Goal: Communication & Community: Answer question/provide support

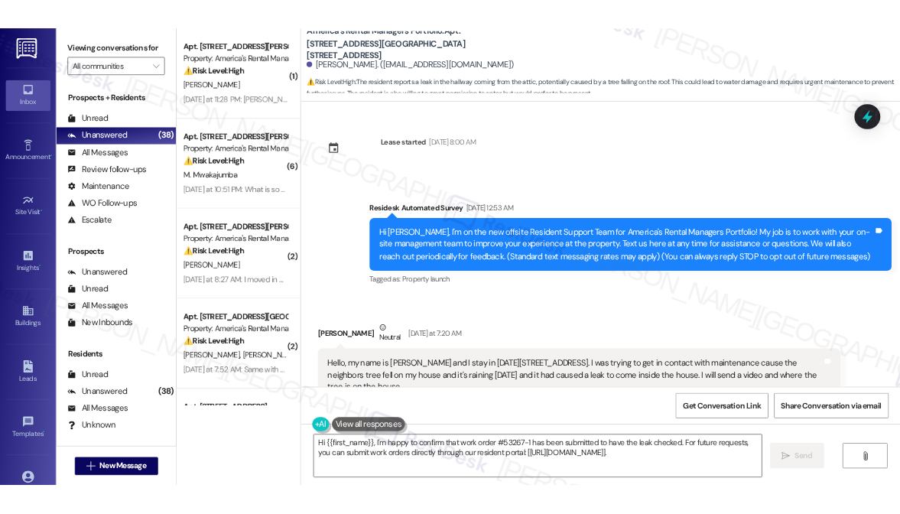
scroll to position [2942, 0]
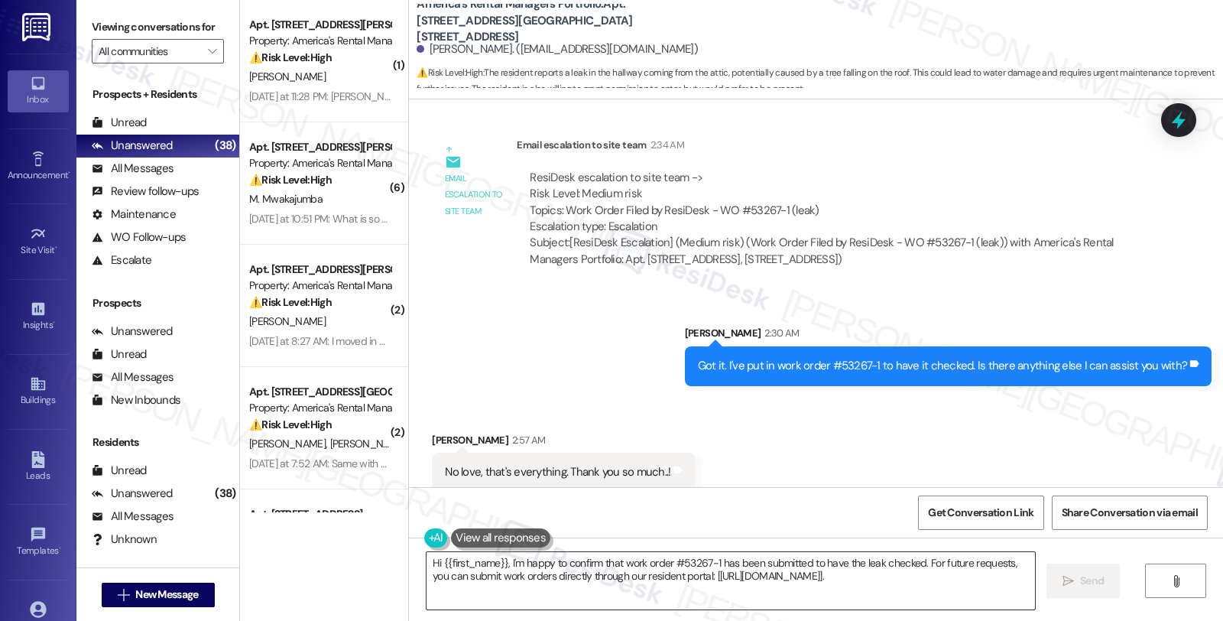
click at [427, 560] on textarea "Hi {{first_name}}, I'm happy to confirm that work order #53267-1 has been submi…" at bounding box center [731, 580] width 609 height 57
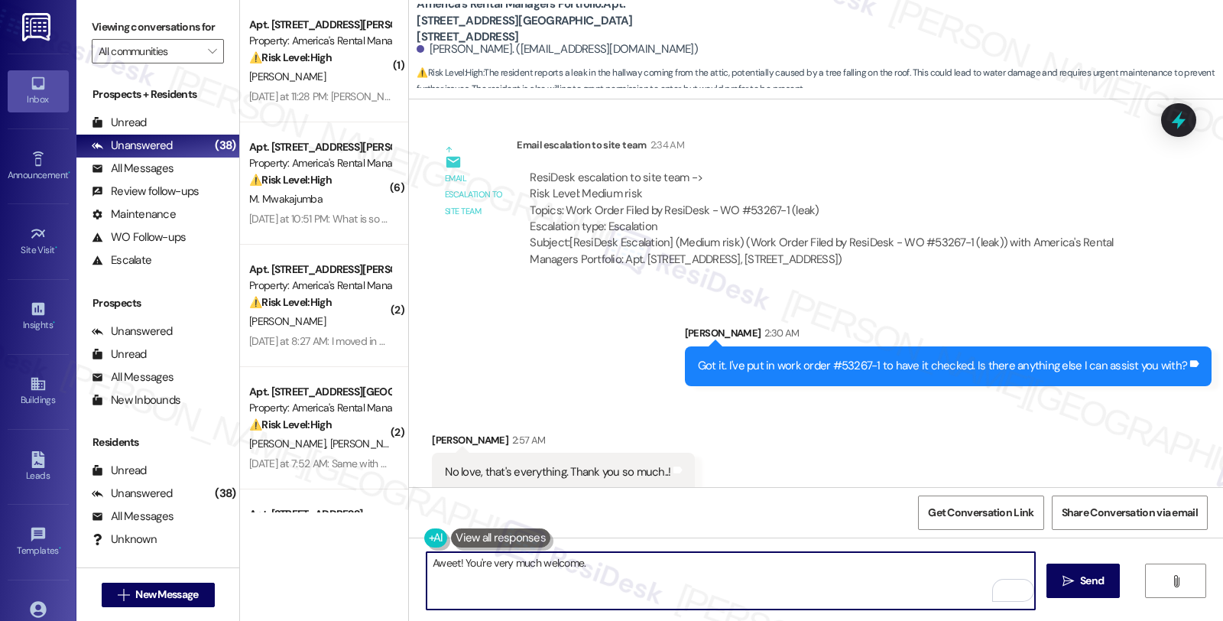
click at [620, 564] on textarea "Aweet! You're very much welcome." at bounding box center [731, 580] width 609 height 57
paste textarea "Should you have other concerns, please feel free to reach out. Have a great day!"
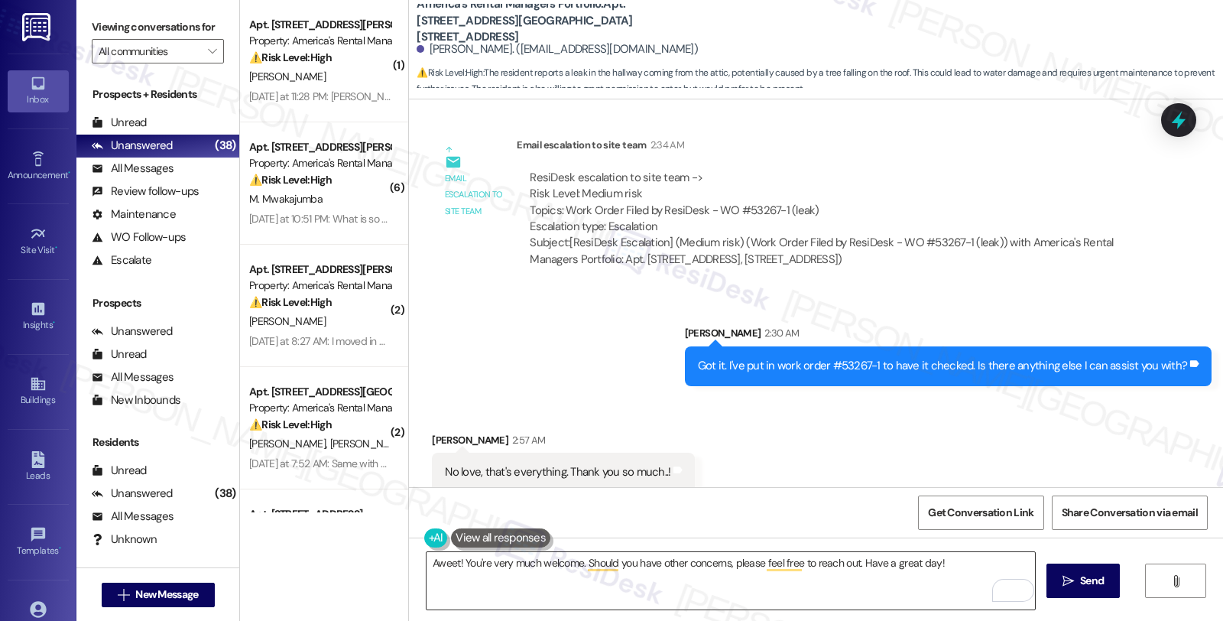
click at [804, 555] on textarea "Aweet! You're very much welcome. Should you have other concerns, please feel fr…" at bounding box center [731, 580] width 609 height 57
click at [845, 560] on textarea "Aweet! You're very much welcome. Should you have other concerns, please feel fr…" at bounding box center [731, 580] width 609 height 57
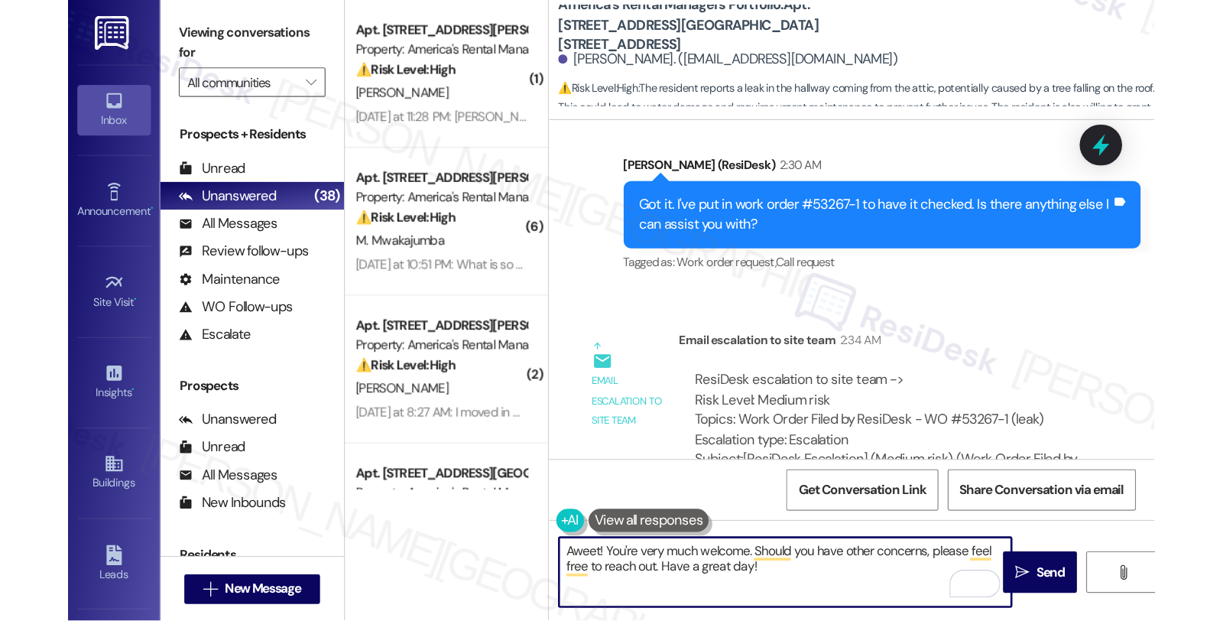
scroll to position [3096, 0]
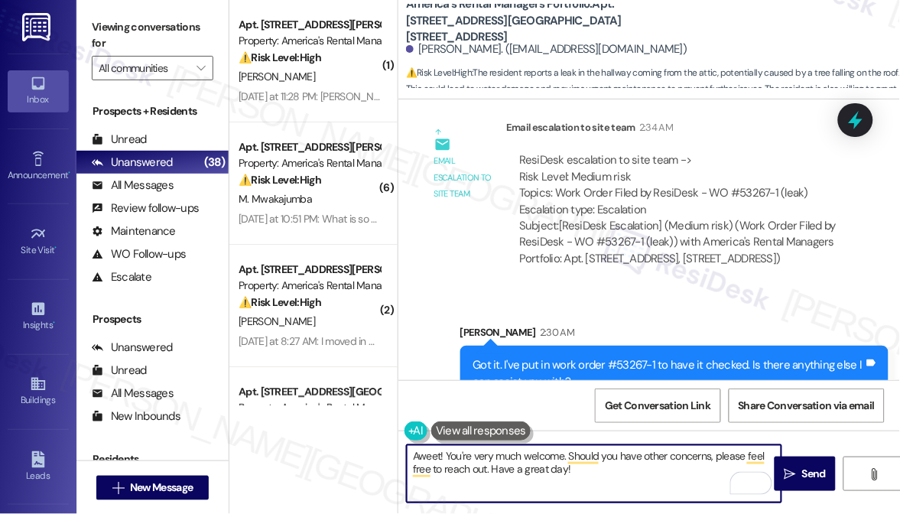
click at [576, 471] on textarea "Aweet! You're very much welcome. Should you have other concerns, please feel fr…" at bounding box center [594, 473] width 375 height 57
type textarea "Aweet! You're very much welcome. Should you have other concerns, please feel fr…"
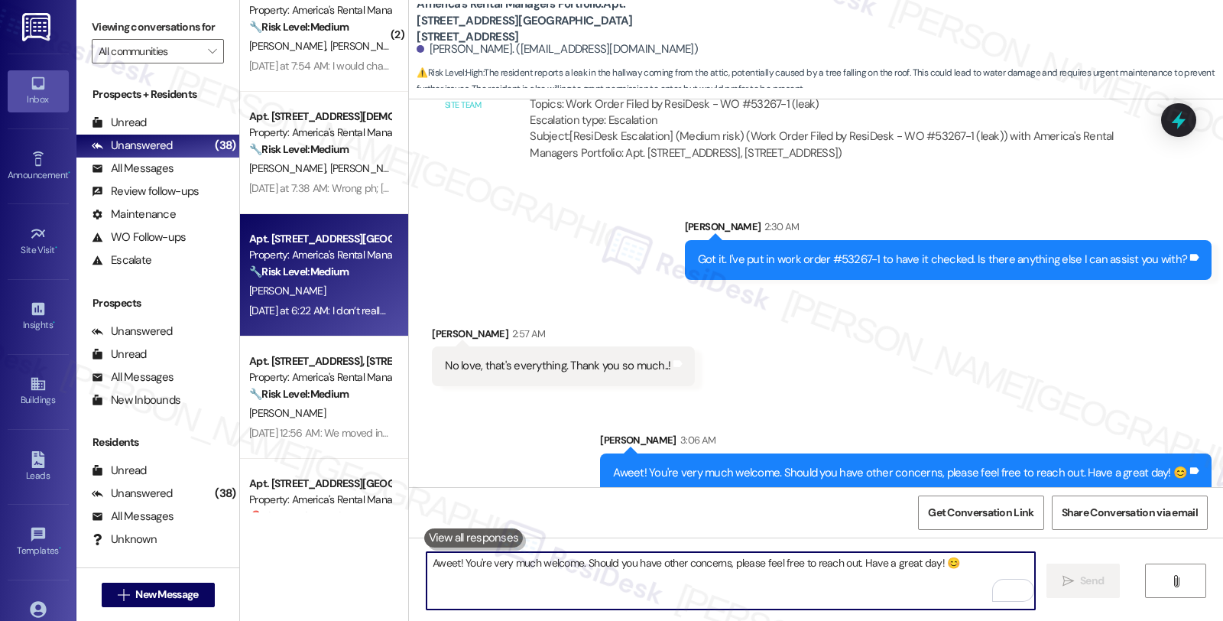
scroll to position [509, 0]
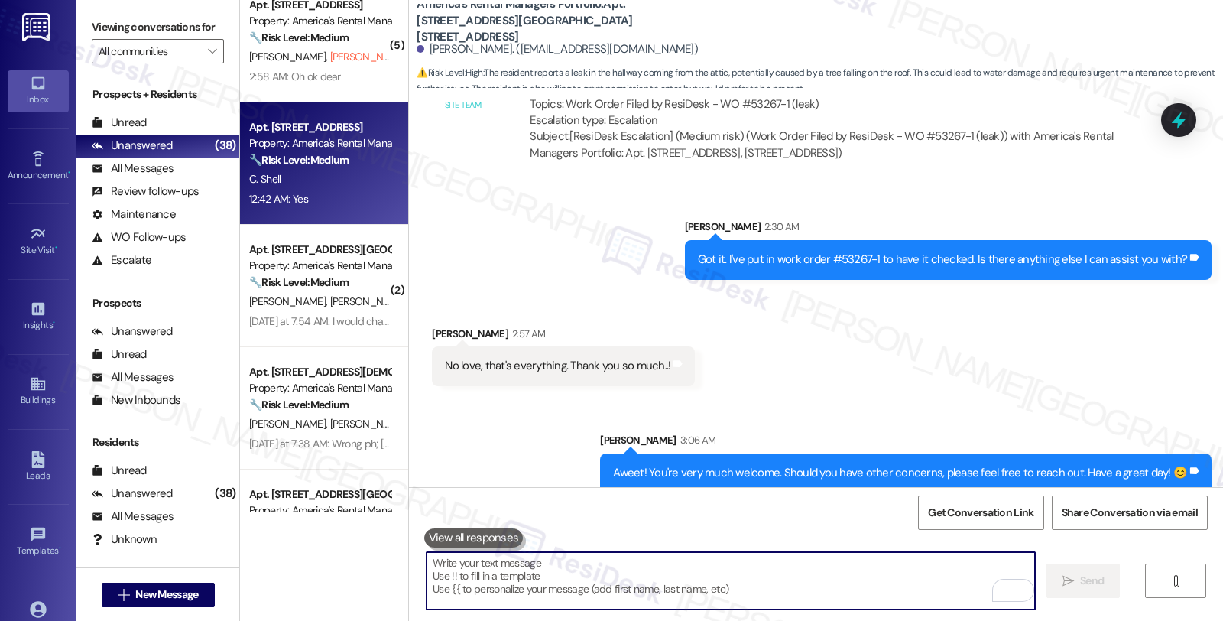
click at [346, 107] on div "Apt. 3752 Seaside Sparrow Circle, 3752 Seaside Sparrow Circle Property: America…" at bounding box center [324, 163] width 168 height 122
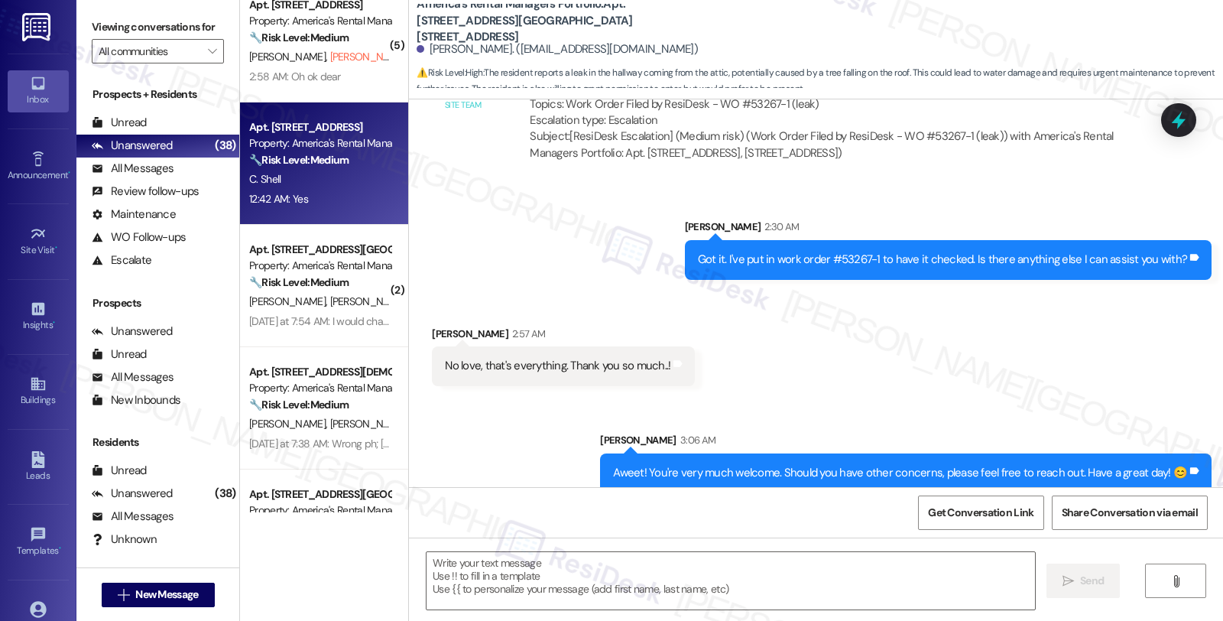
scroll to position [424, 0]
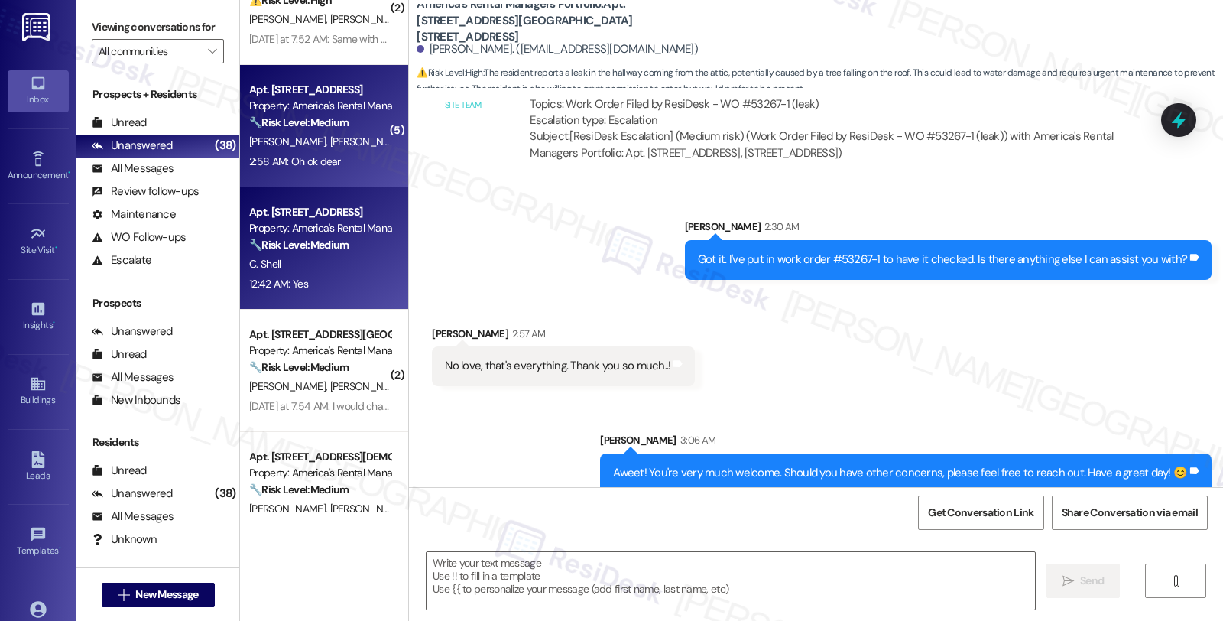
type textarea "Fetching suggested responses. Please feel free to read through the conversation…"
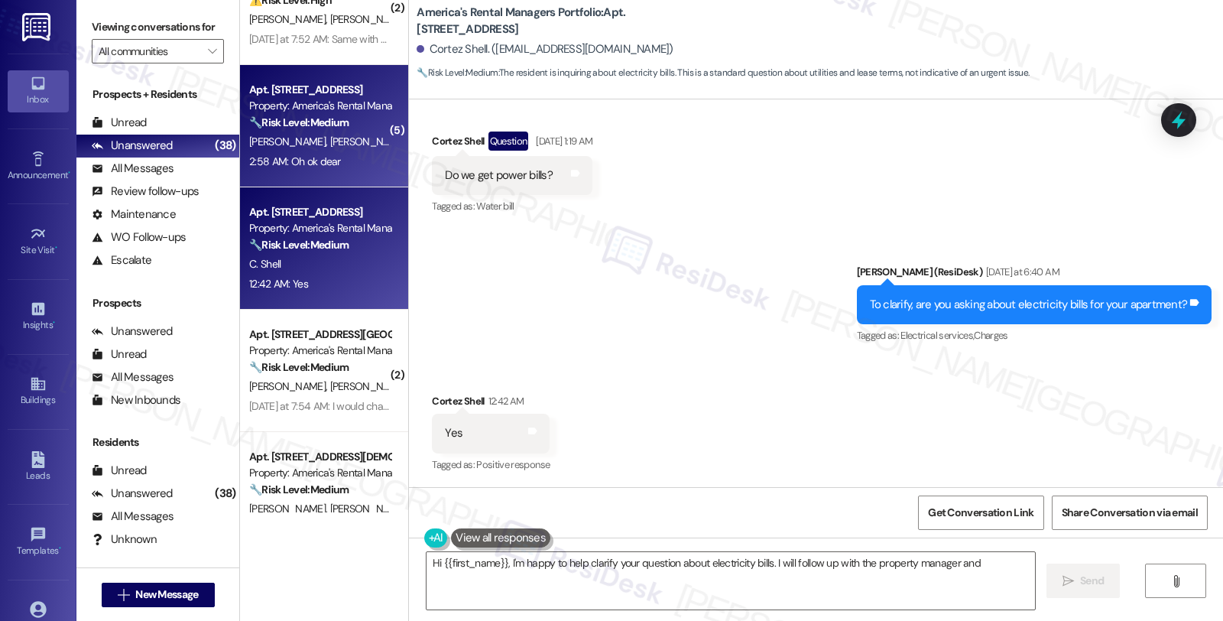
type textarea "Hi {{first_name}}, I'm happy to help clarify your question about electricity bi…"
click at [337, 121] on strong "🔧 Risk Level: Medium" at bounding box center [298, 122] width 99 height 14
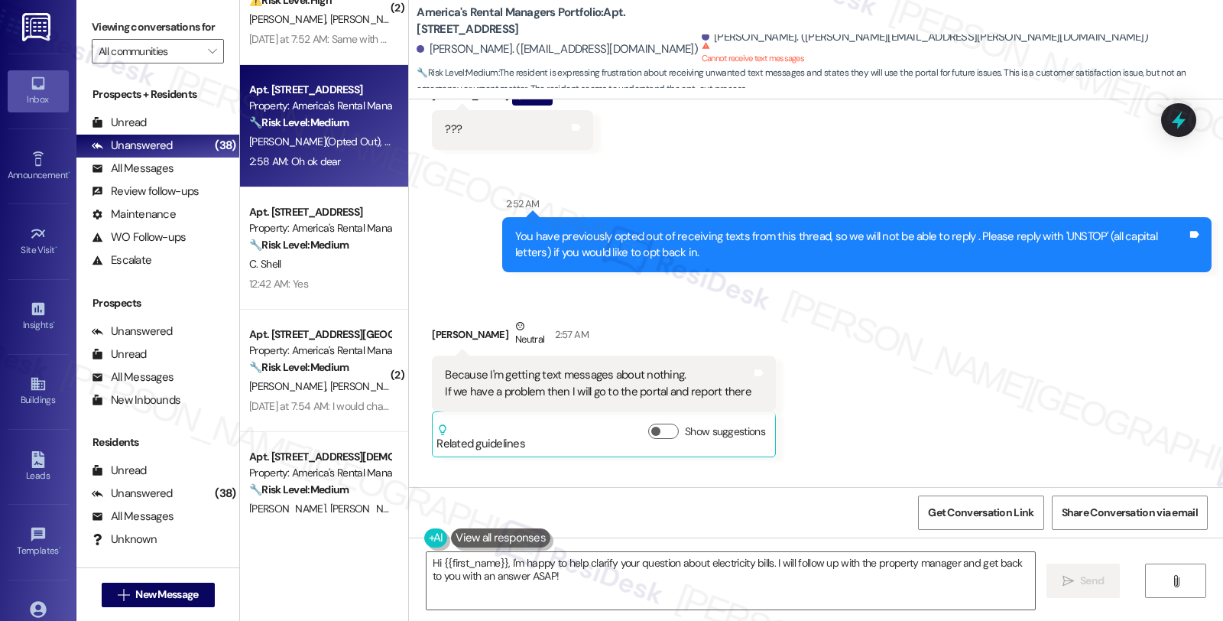
scroll to position [813, 0]
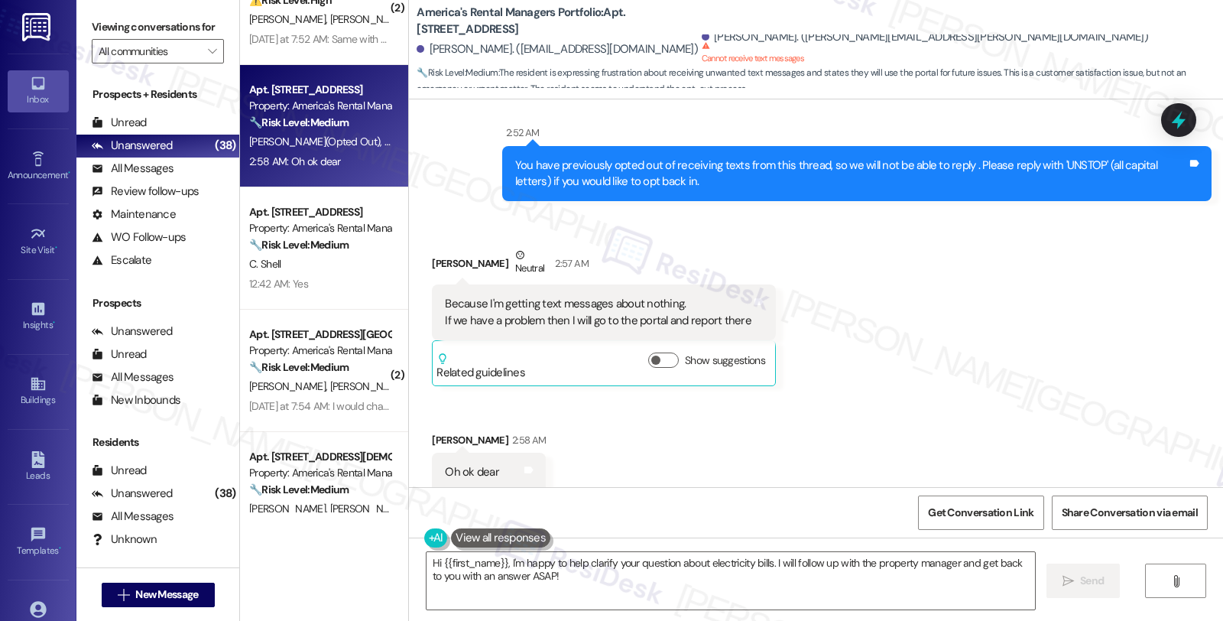
click at [1004, 416] on div "Received via SMS Kevin Daboin Neutral 2:57 AM Because I'm getting text messages…" at bounding box center [816, 358] width 814 height 291
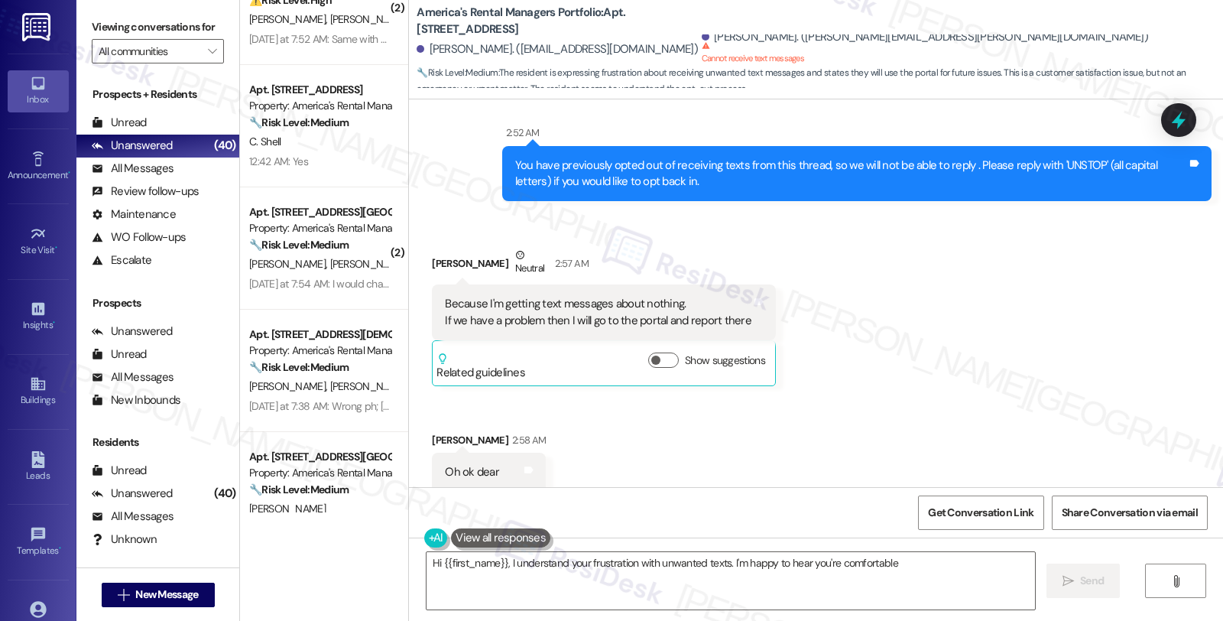
type textarea "Hi {{first_name}}, I understand your frustration with unwanted texts. I'm happy…"
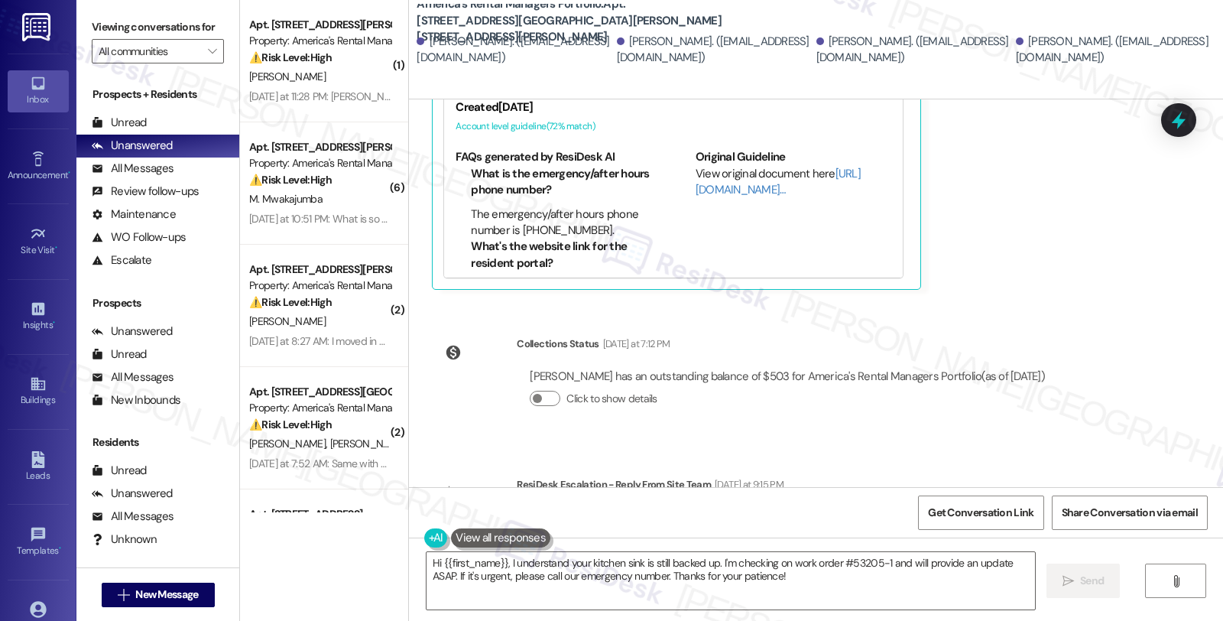
scroll to position [1967, 0]
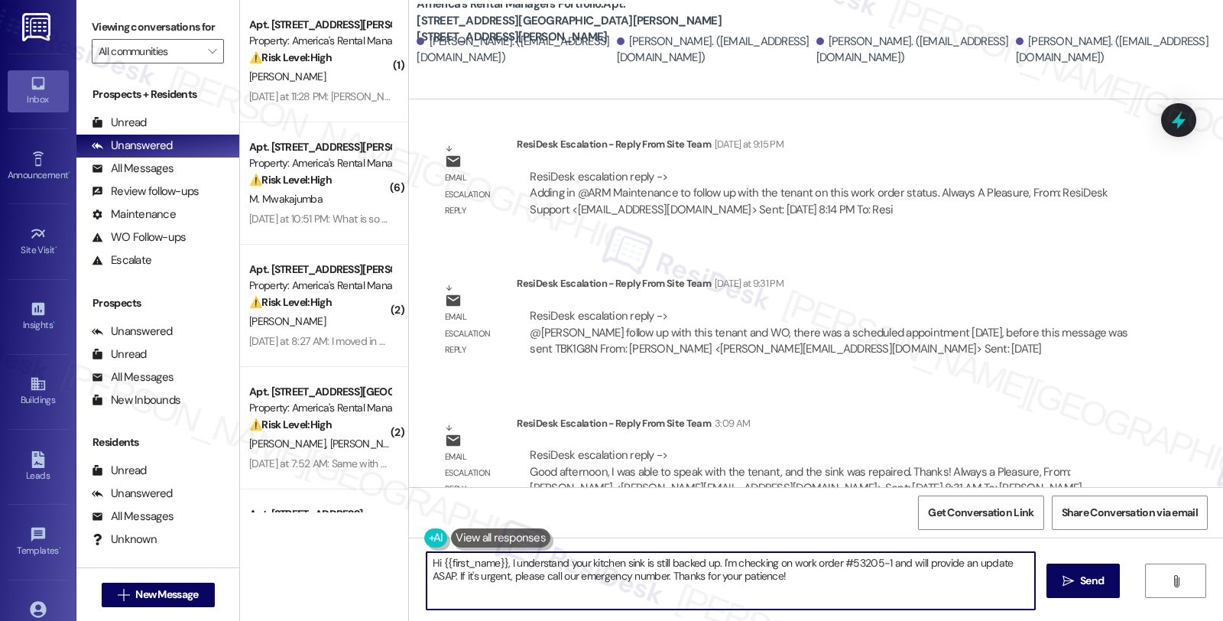
drag, startPoint x: 513, startPoint y: 563, endPoint x: 795, endPoint y: 586, distance: 283.0
click at [795, 586] on textarea "Hi {{first_name}}, I understand your kitchen sink is still backed up. I'm check…" at bounding box center [731, 580] width 609 height 57
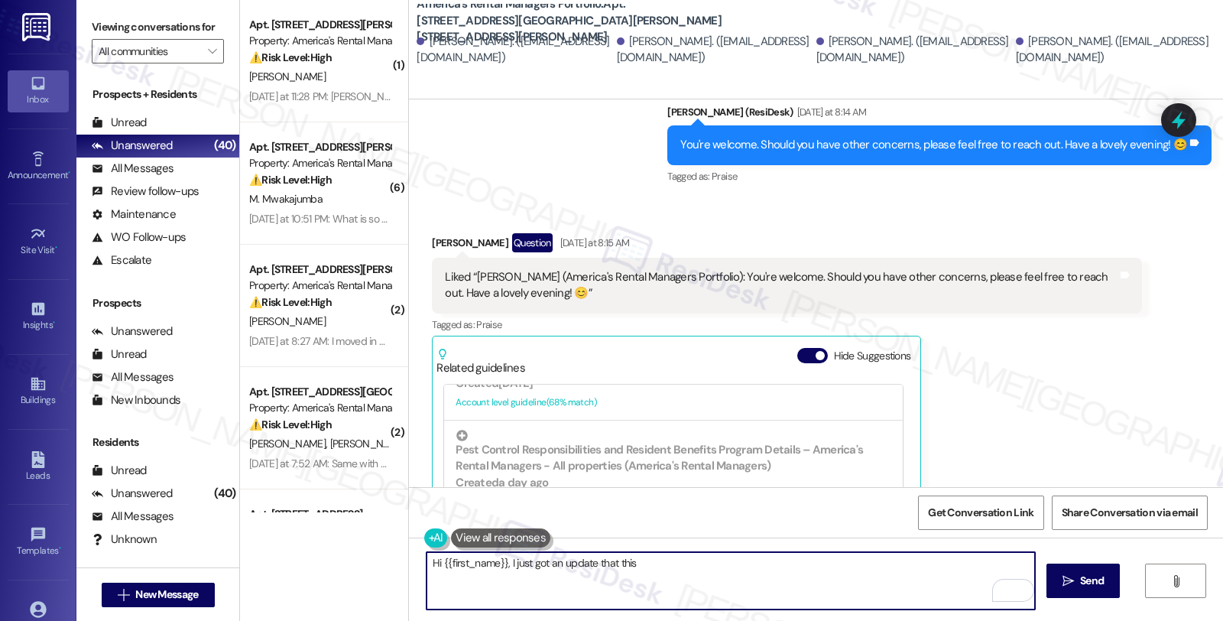
scroll to position [510, 0]
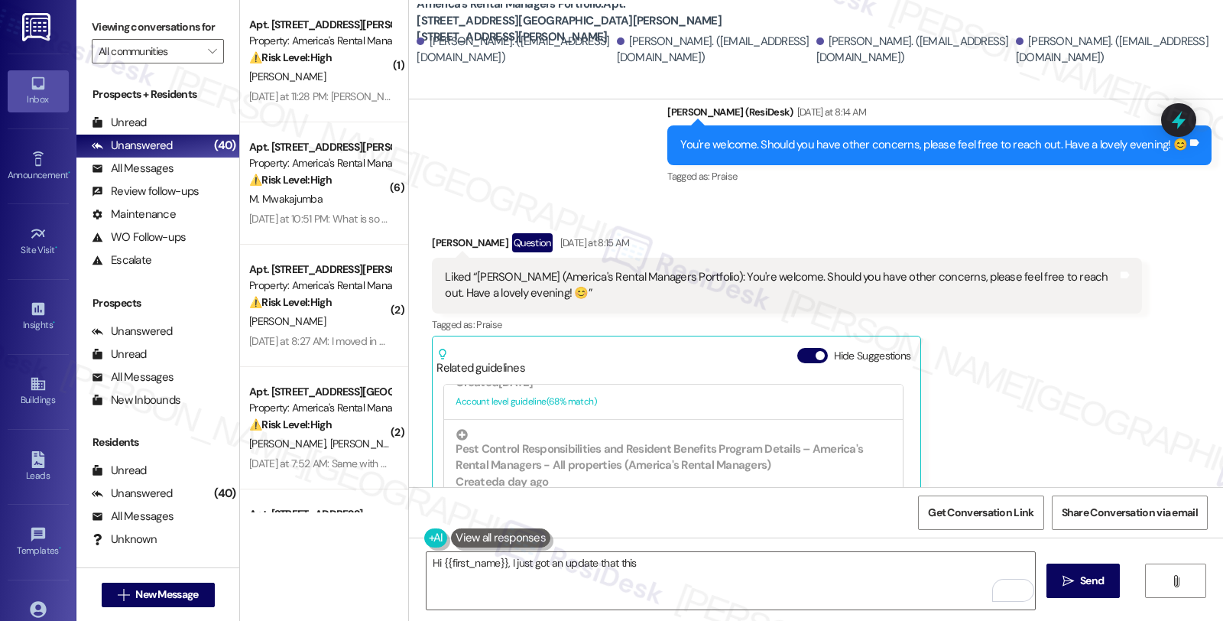
click at [985, 346] on div "[PERSON_NAME] Question [DATE] at 8:15 AM Liked “[PERSON_NAME] (America's Rental…" at bounding box center [786, 431] width 709 height 396
click at [646, 559] on textarea "Hi {{first_name}}, I just got an update that this" at bounding box center [731, 580] width 609 height 57
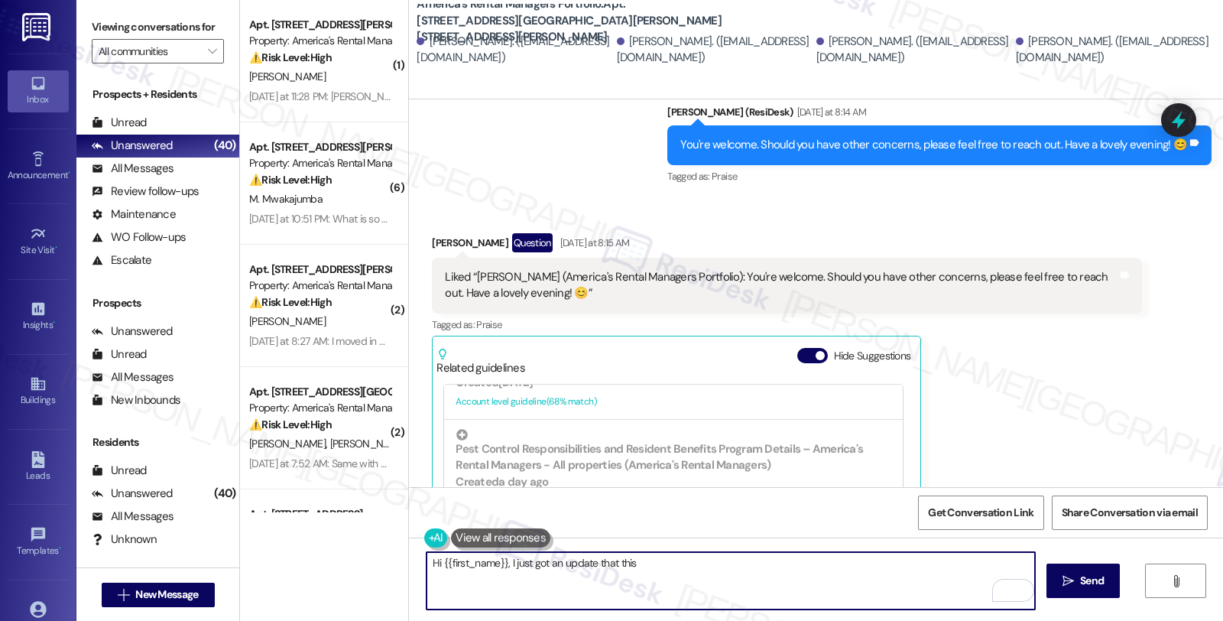
click at [615, 562] on textarea "Hi {{first_name}}, I just got an update that this" at bounding box center [731, 580] width 609 height 57
click at [618, 567] on textarea "Hi {{first_name}}, I just got an update that this" at bounding box center [731, 580] width 609 height 57
paste textarea "e sink was repaired. Th"
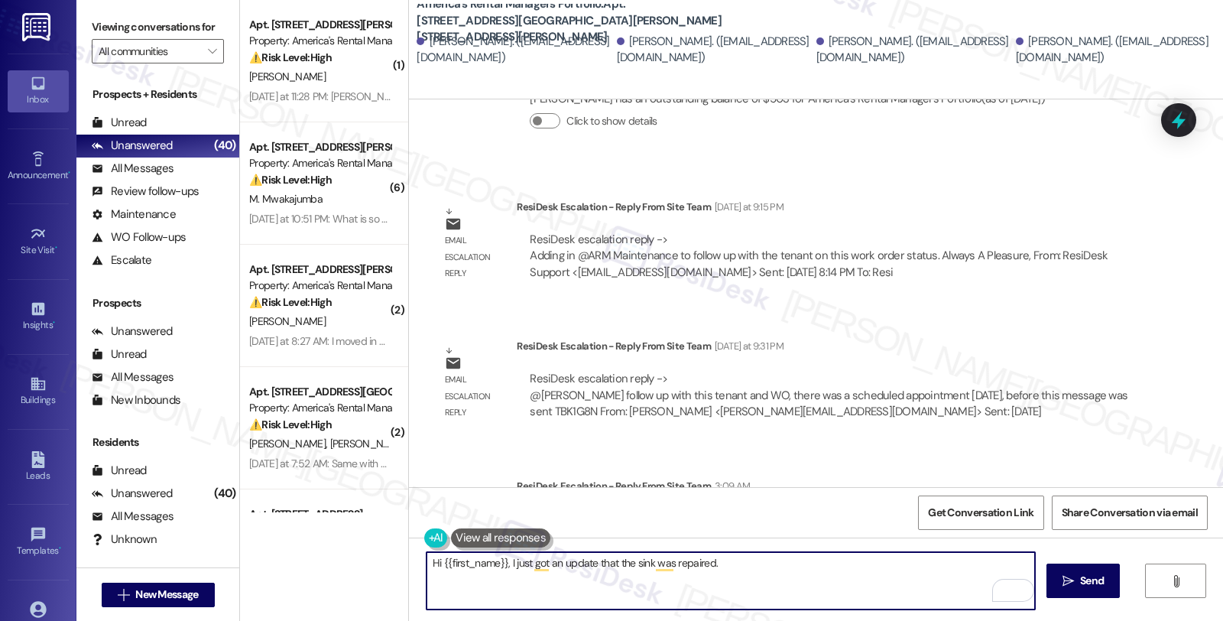
scroll to position [1967, 0]
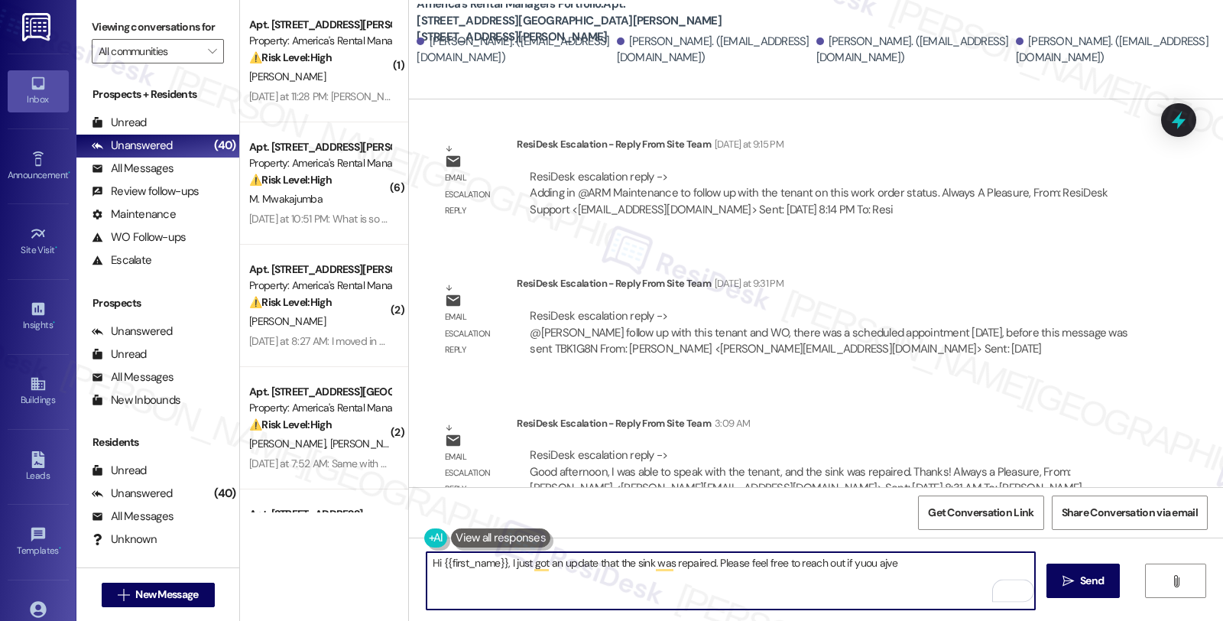
click at [839, 567] on textarea "Hi {{first_name}}, I just got an update that the sink was repaired. Please feel…" at bounding box center [731, 580] width 609 height 57
type textarea "Hi {{first_name}}, I just got an update that the sink was repaired. Please feel…"
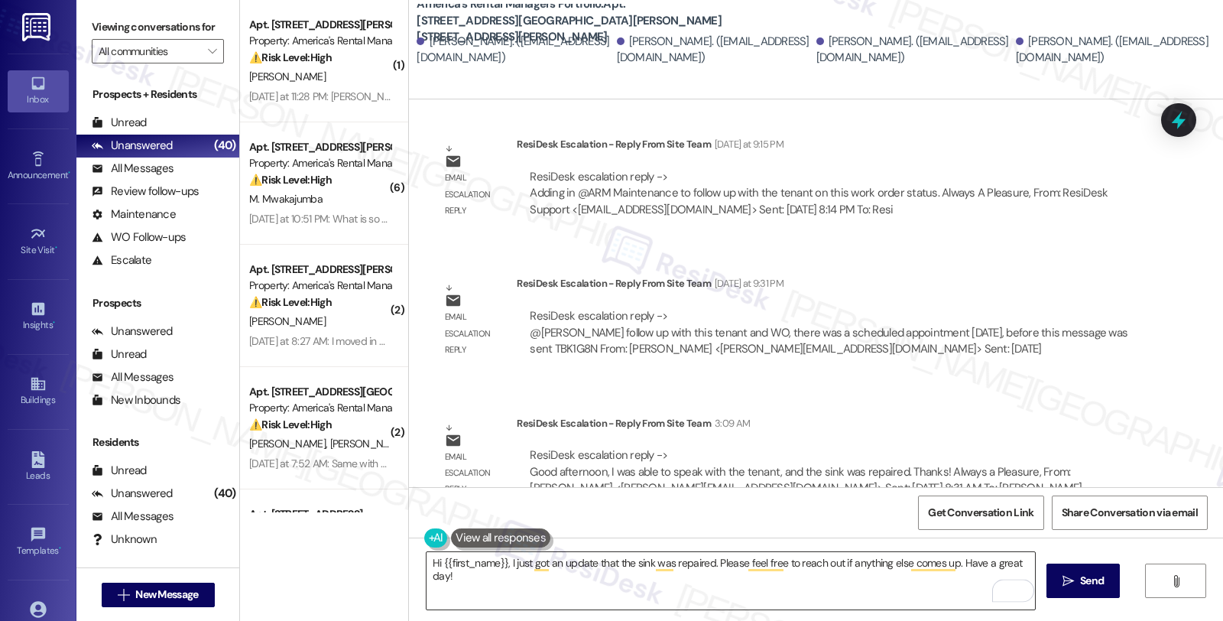
click at [862, 564] on textarea "Hi {{first_name}}, I just got an update that the sink was repaired. Please feel…" at bounding box center [731, 580] width 609 height 57
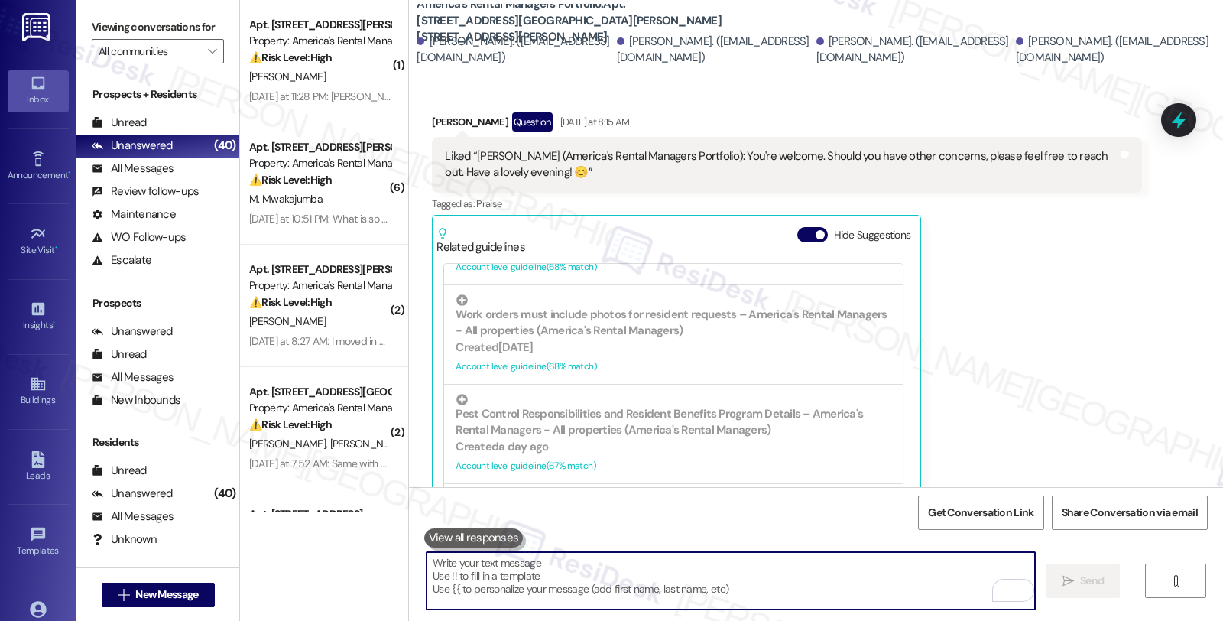
scroll to position [510, 0]
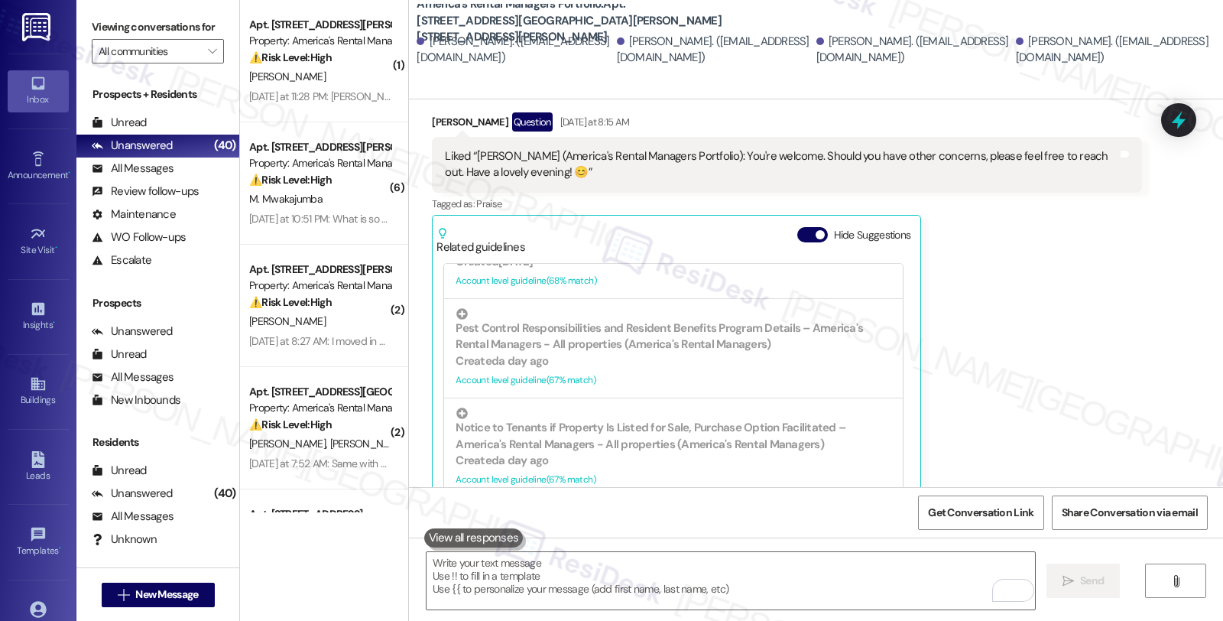
click at [980, 280] on div "[PERSON_NAME] Question [DATE] at 8:15 AM Liked “[PERSON_NAME] (America's Rental…" at bounding box center [786, 310] width 709 height 396
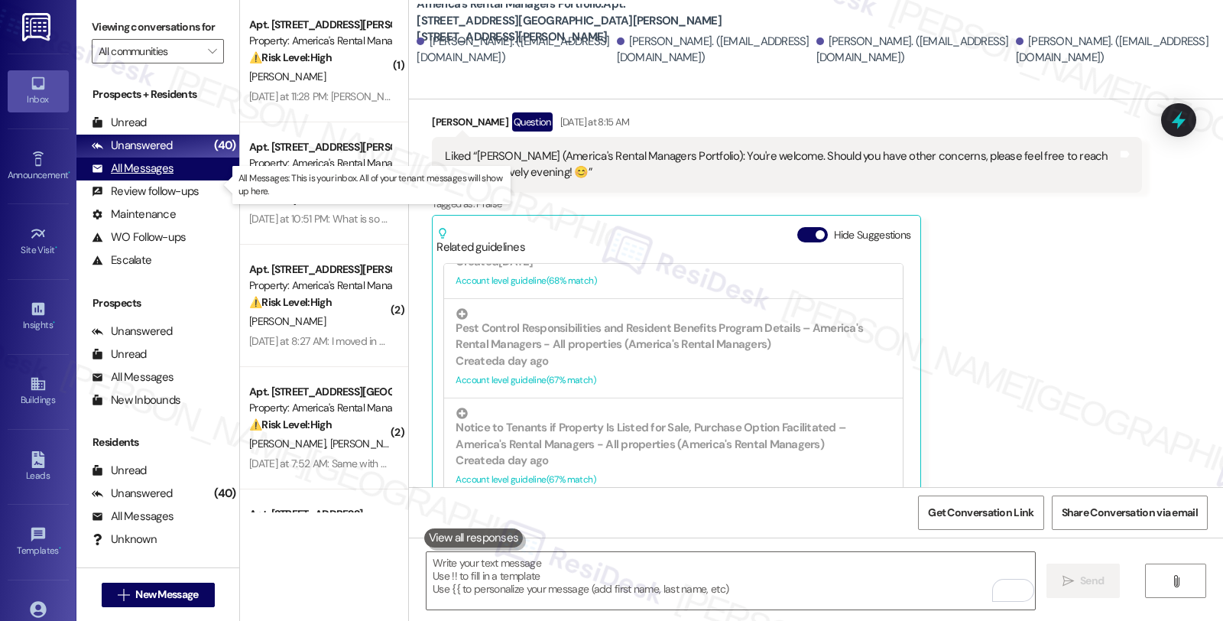
click at [176, 180] on div "All Messages (undefined)" at bounding box center [157, 168] width 163 height 23
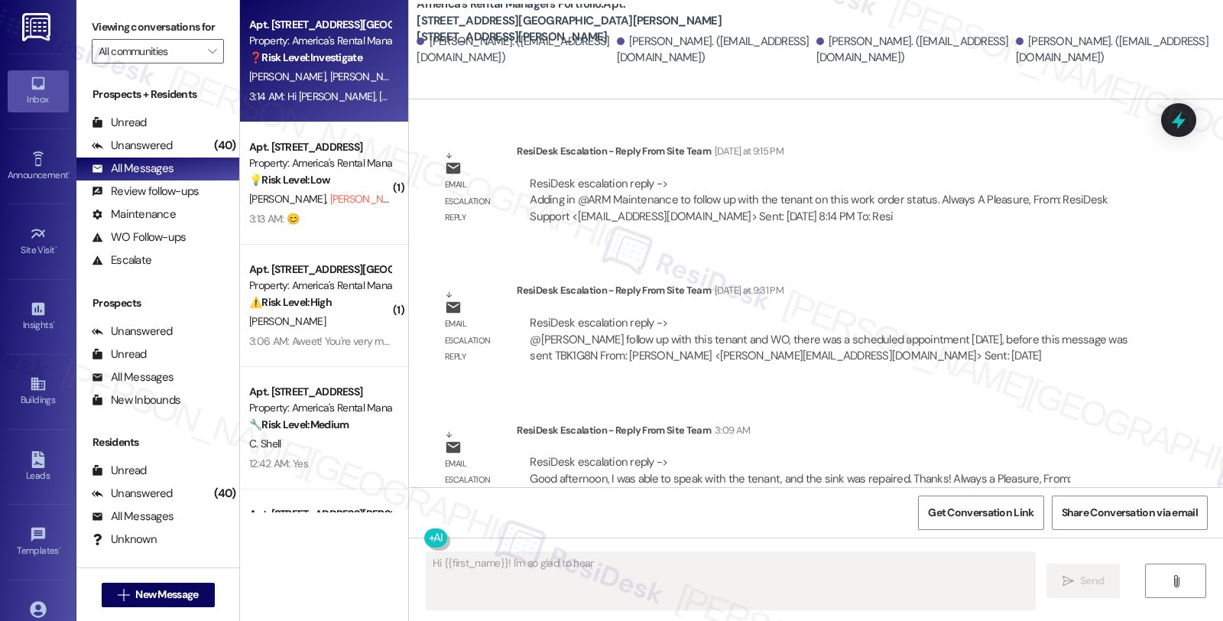
scroll to position [2229, 0]
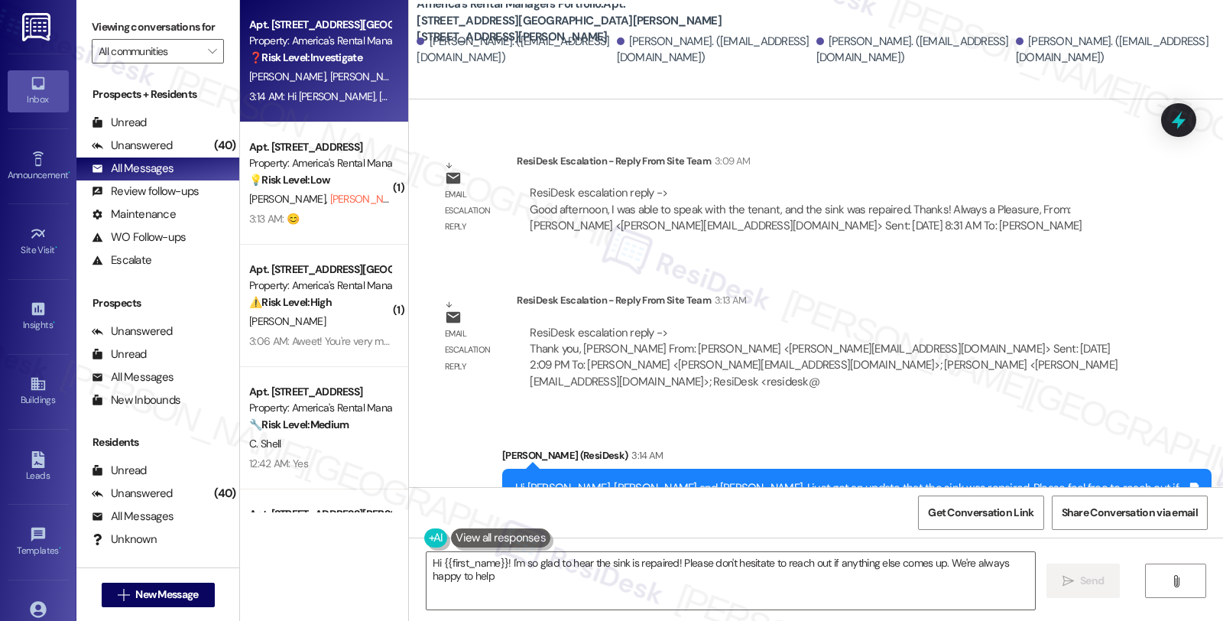
type textarea "Hi {{first_name}}! I'm so glad to hear the sink is repaired! Please don't hesit…"
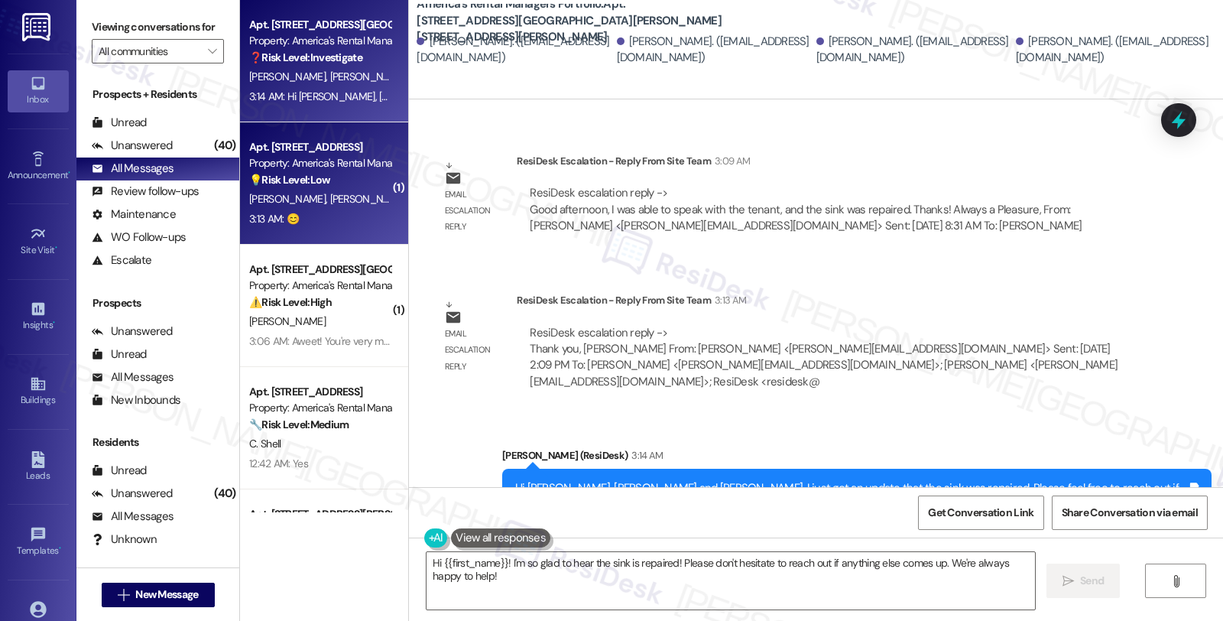
click at [326, 174] on div "💡 Risk Level: Low The resident initially expressed confusion about text message…" at bounding box center [319, 180] width 141 height 16
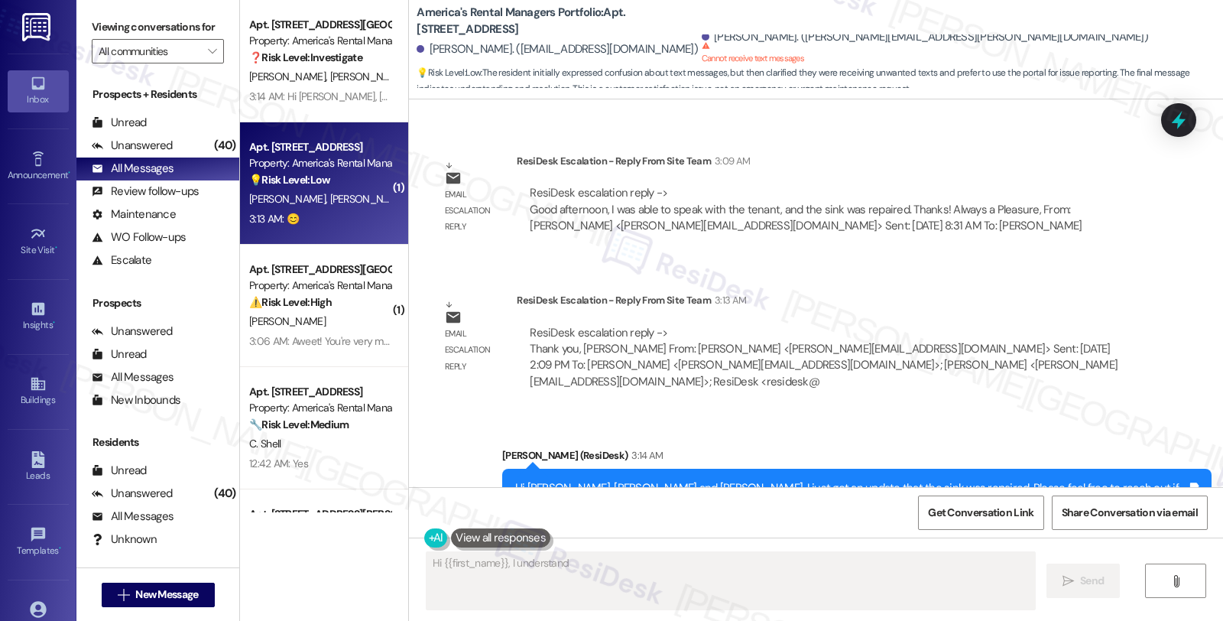
scroll to position [919, 0]
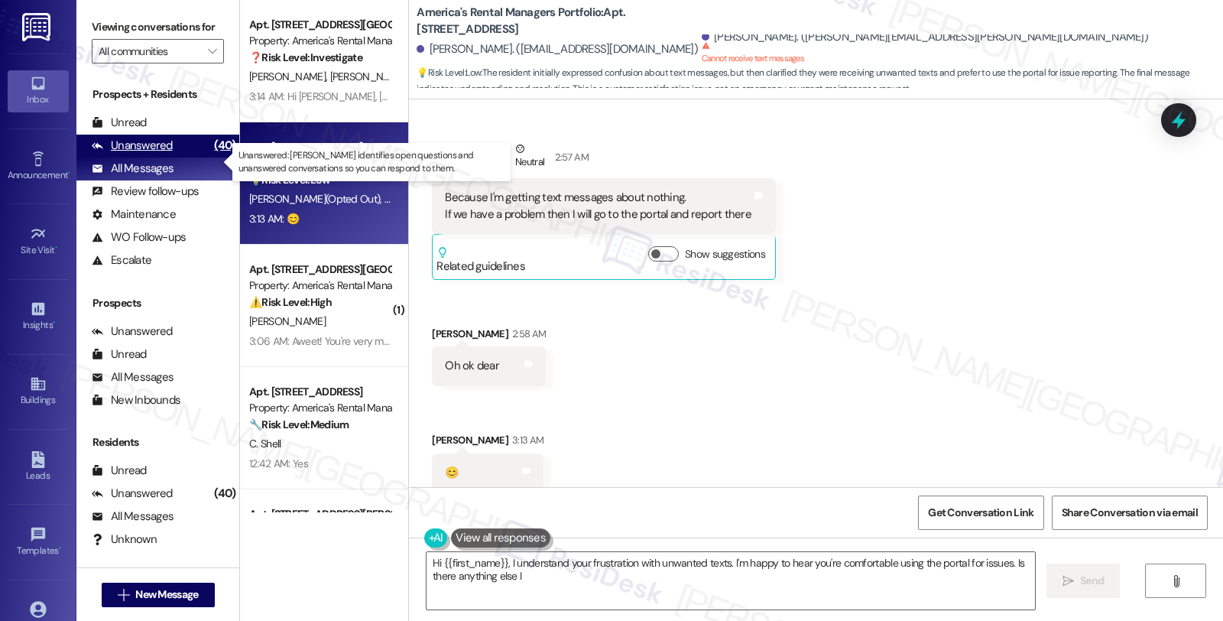
click at [182, 157] on div "Unanswered (40)" at bounding box center [157, 146] width 163 height 23
type textarea "Hi {{first_name}}, I understand your frustration with unwanted texts. I'm happy…"
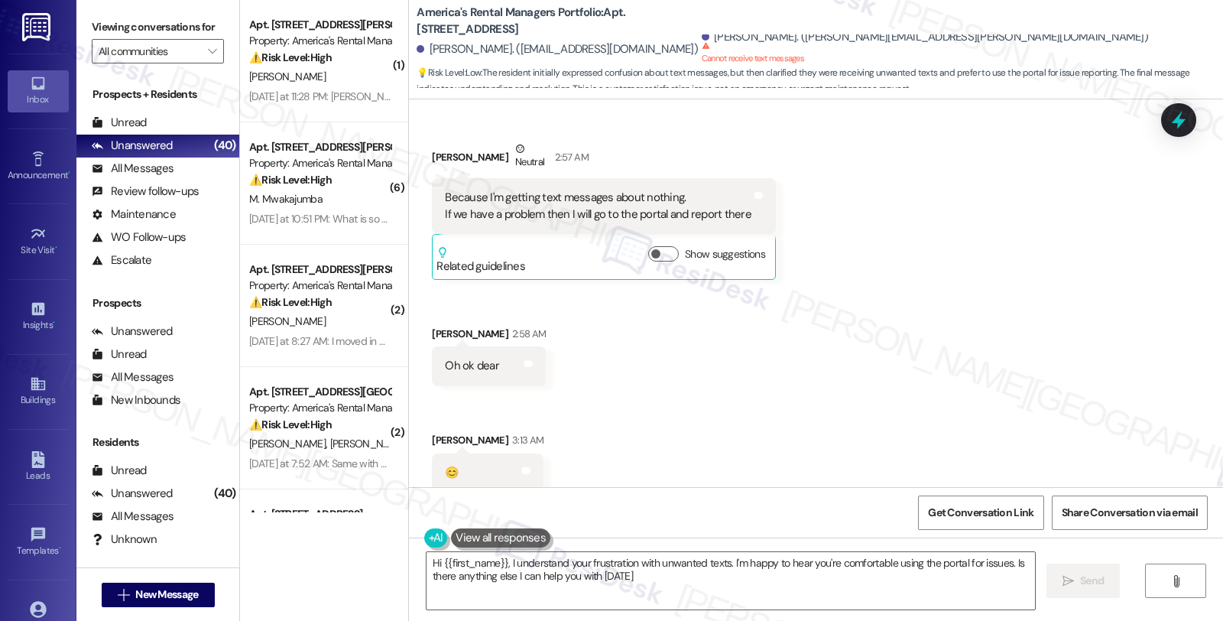
type textarea "Hi {{first_name}}, I understand your frustration with unwanted texts. I'm happy…"
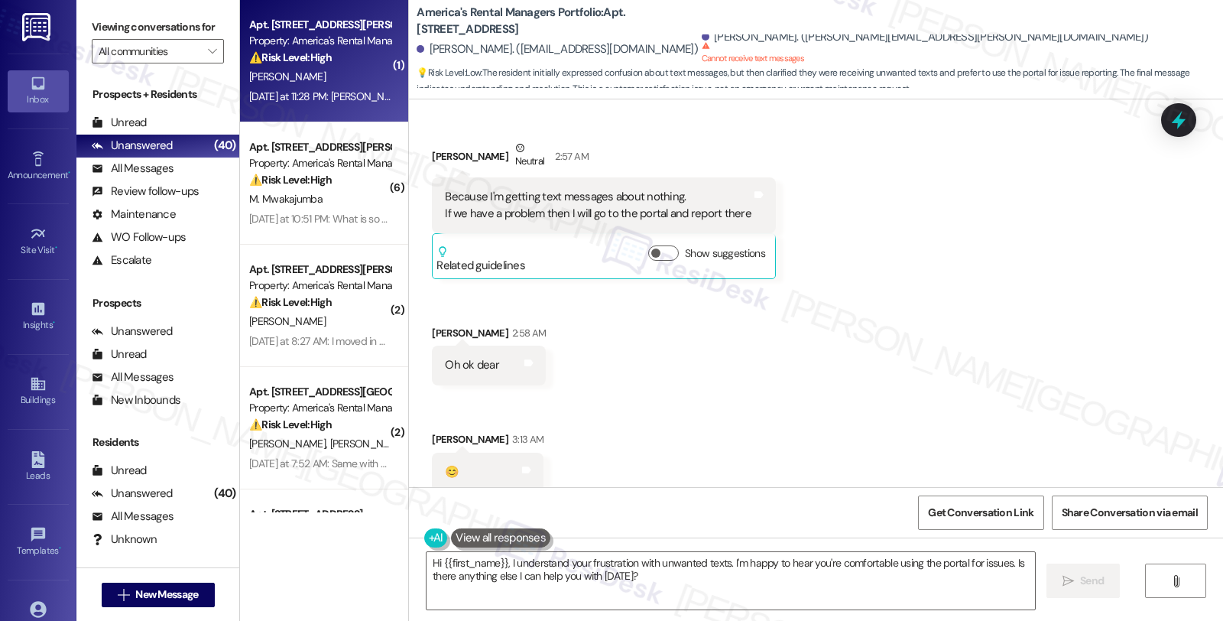
click at [362, 103] on div "[DATE] at 11:28 PM: [PERSON_NAME] probably resigning my lease but if i buy a ho…" at bounding box center [320, 96] width 144 height 19
type textarea "Hi {{first_name}}, I understand your frustration with unwanted texts. I'm happy…"
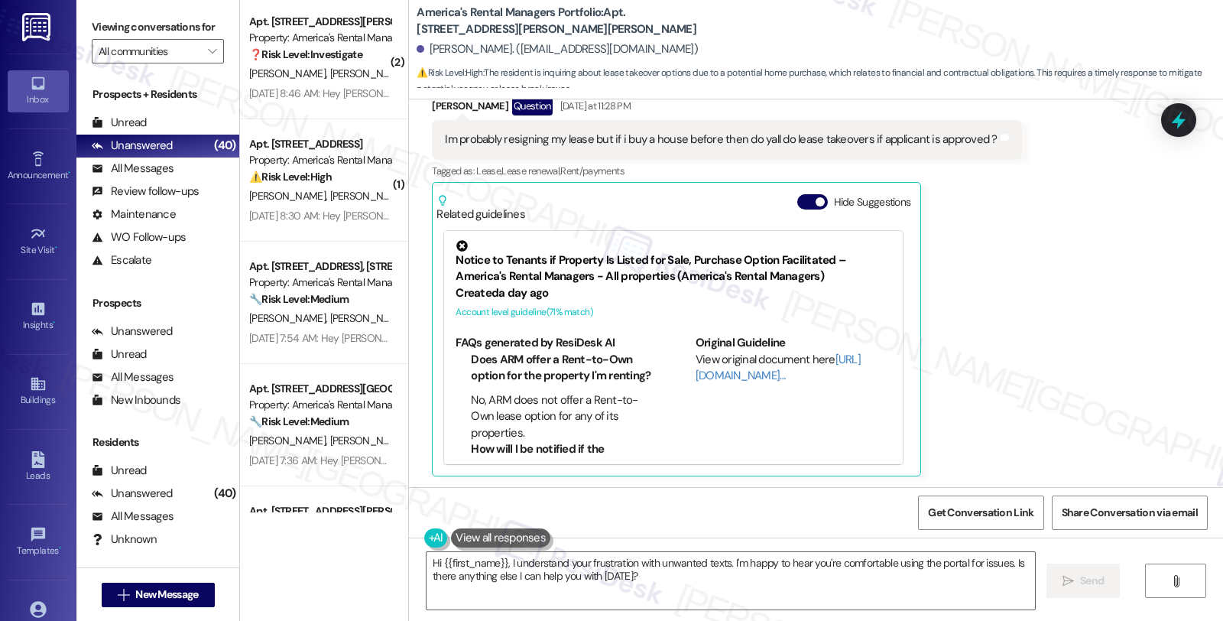
scroll to position [4258, 0]
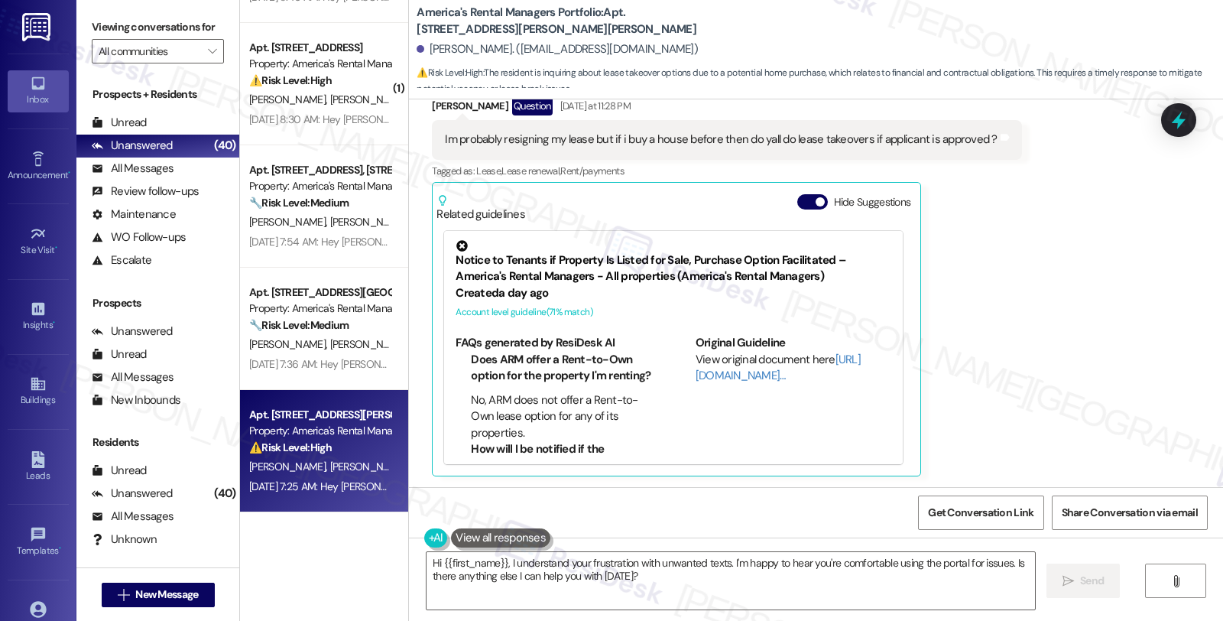
click at [300, 441] on strong "⚠️ Risk Level: High" at bounding box center [290, 447] width 83 height 14
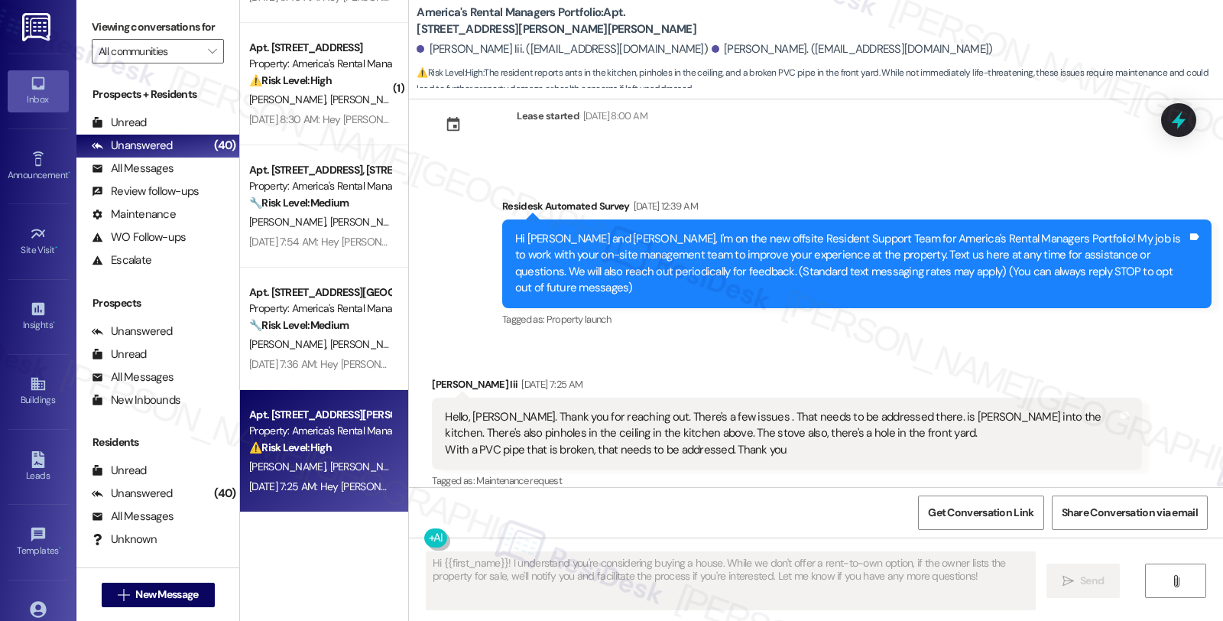
scroll to position [167, 0]
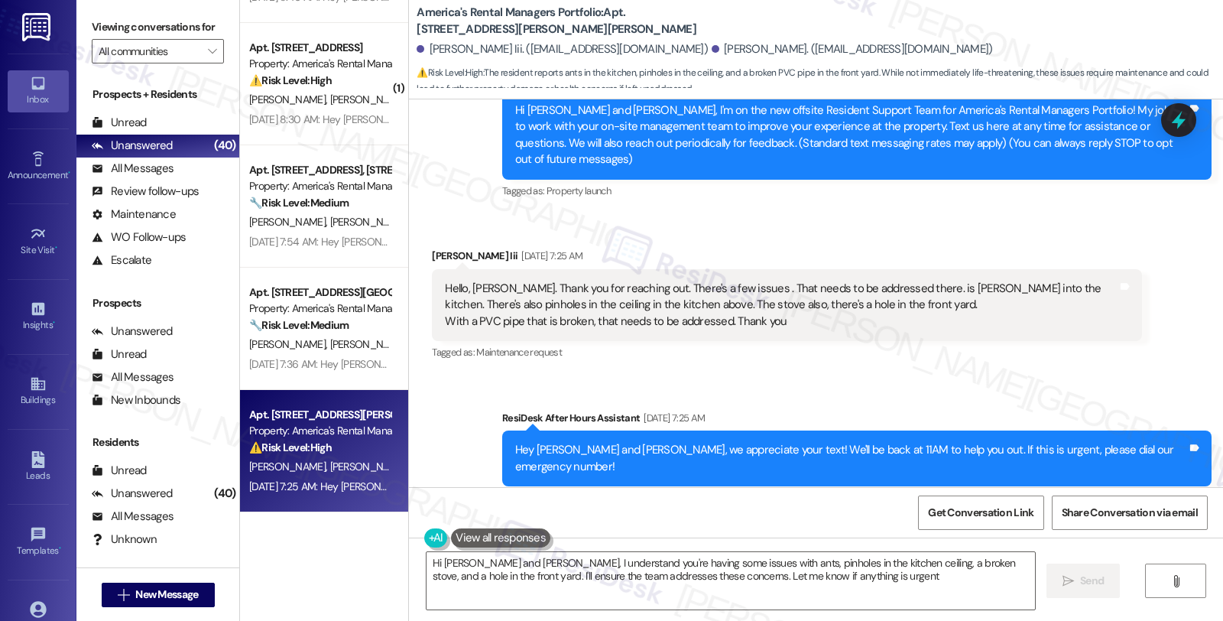
type textarea "Hi [PERSON_NAME] and [PERSON_NAME], I understand you're having some issues with…"
